Goal: Task Accomplishment & Management: Use online tool/utility

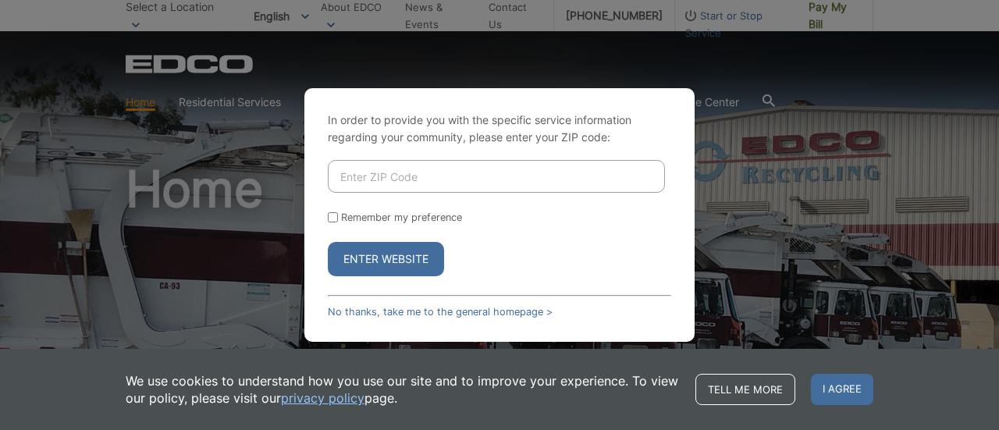
click at [479, 179] on input "Enter ZIP Code" at bounding box center [496, 176] width 337 height 33
type input "90275"
click at [379, 250] on button "Enter Website" at bounding box center [386, 259] width 116 height 34
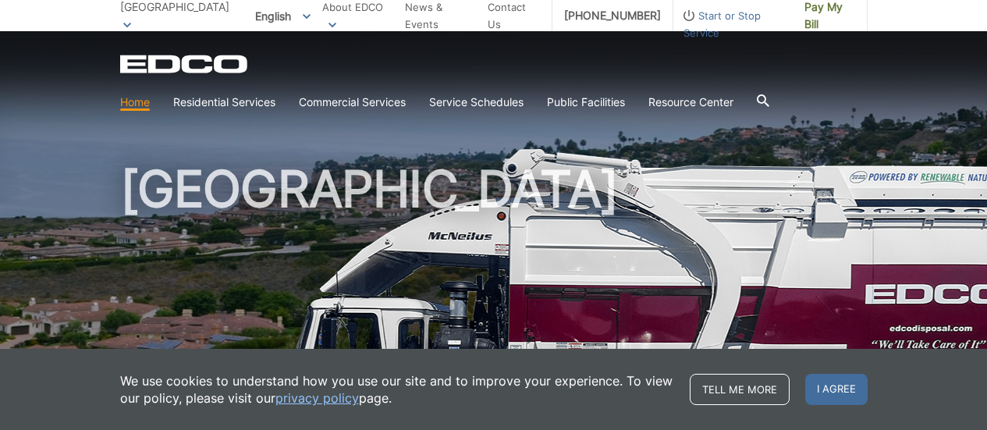
click at [304, 12] on span "English" at bounding box center [283, 16] width 79 height 26
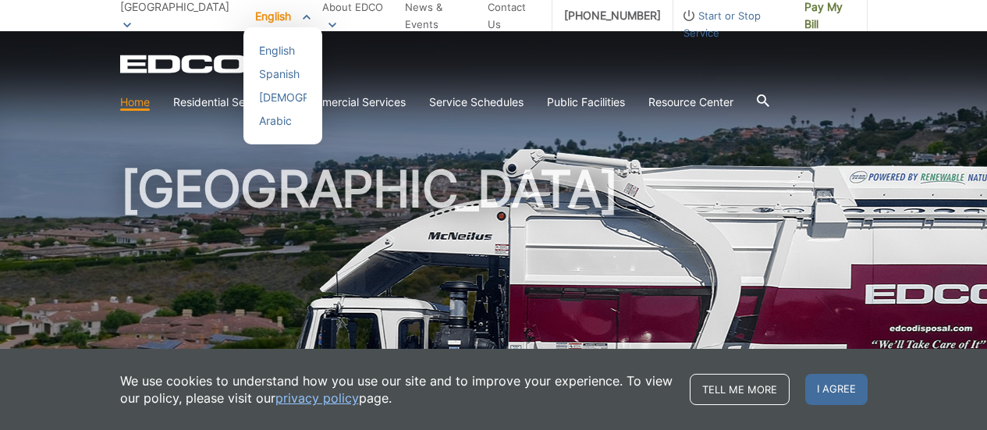
click at [503, 63] on div "EDCO Logo" at bounding box center [494, 64] width 748 height 19
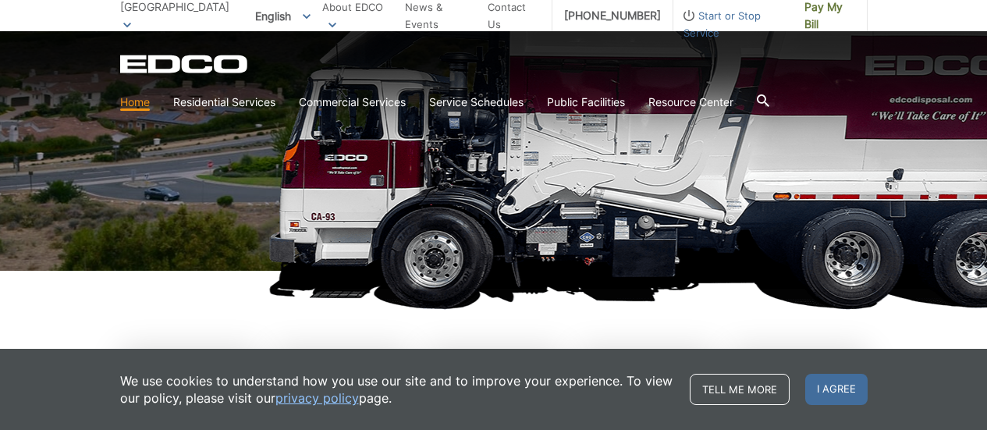
scroll to position [234, 0]
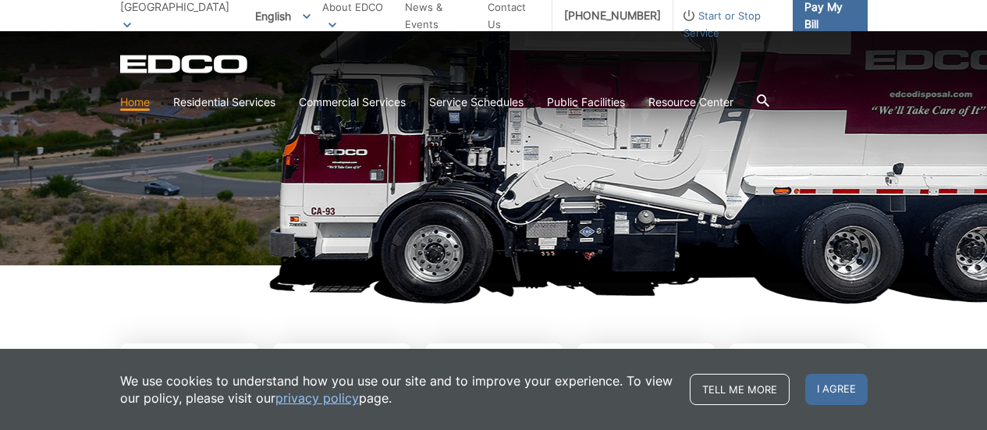
click at [805, 9] on span "Pay My Bill" at bounding box center [830, 15] width 51 height 34
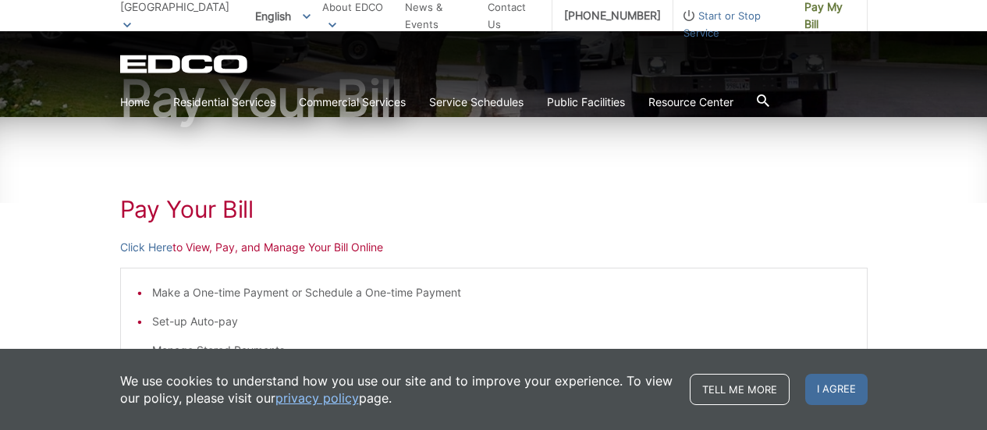
scroll to position [234, 0]
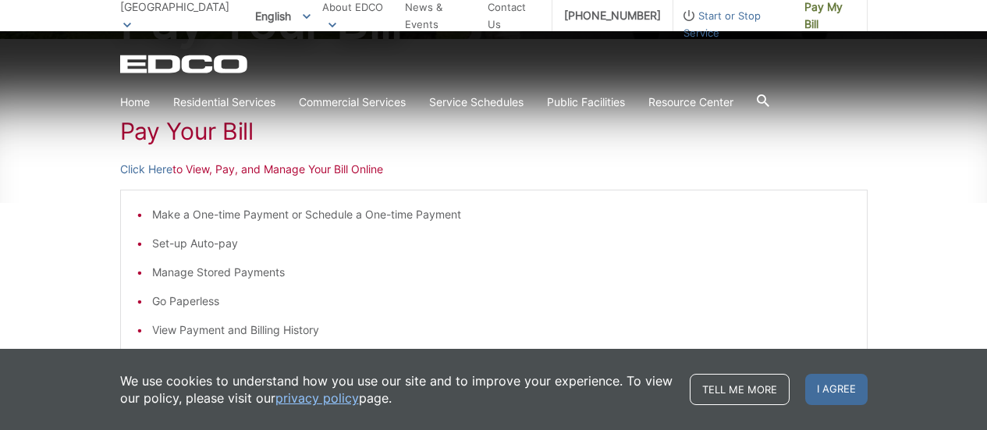
click at [201, 173] on p "Click Here to View, Pay, and Manage Your Bill Online" at bounding box center [494, 169] width 748 height 17
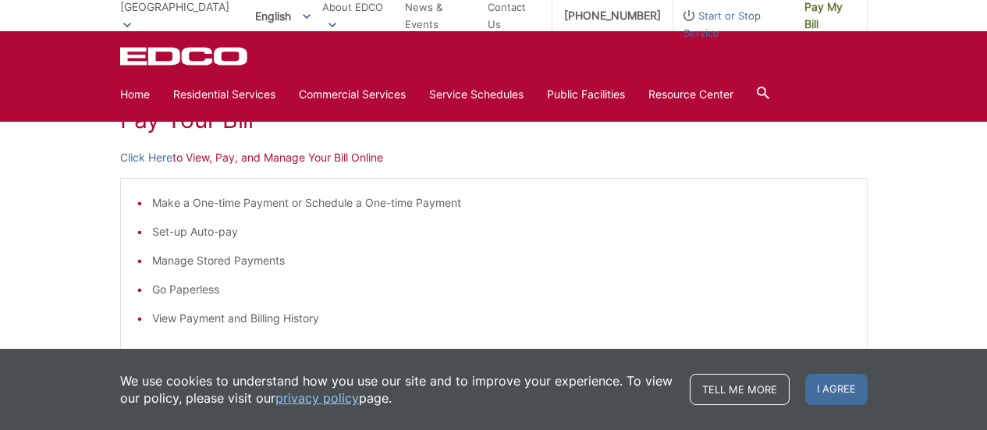
scroll to position [156, 0]
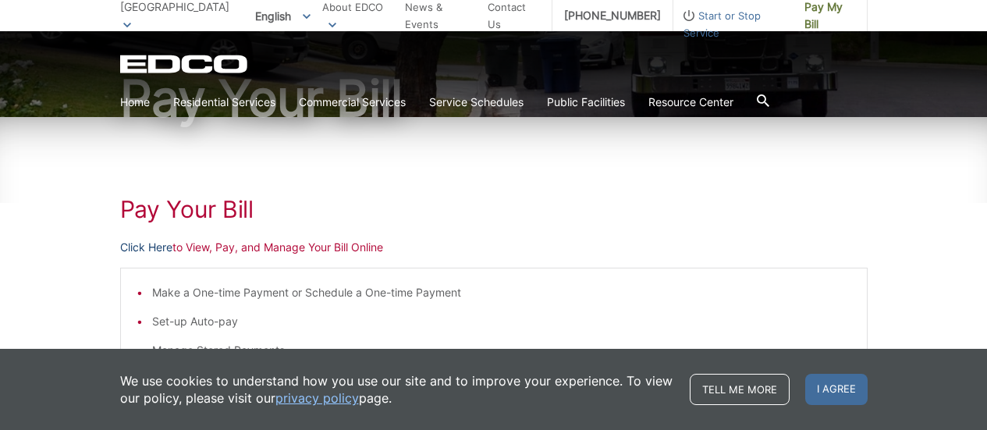
click at [149, 241] on link "Click Here" at bounding box center [146, 247] width 52 height 17
